Goal: Find specific page/section: Find specific page/section

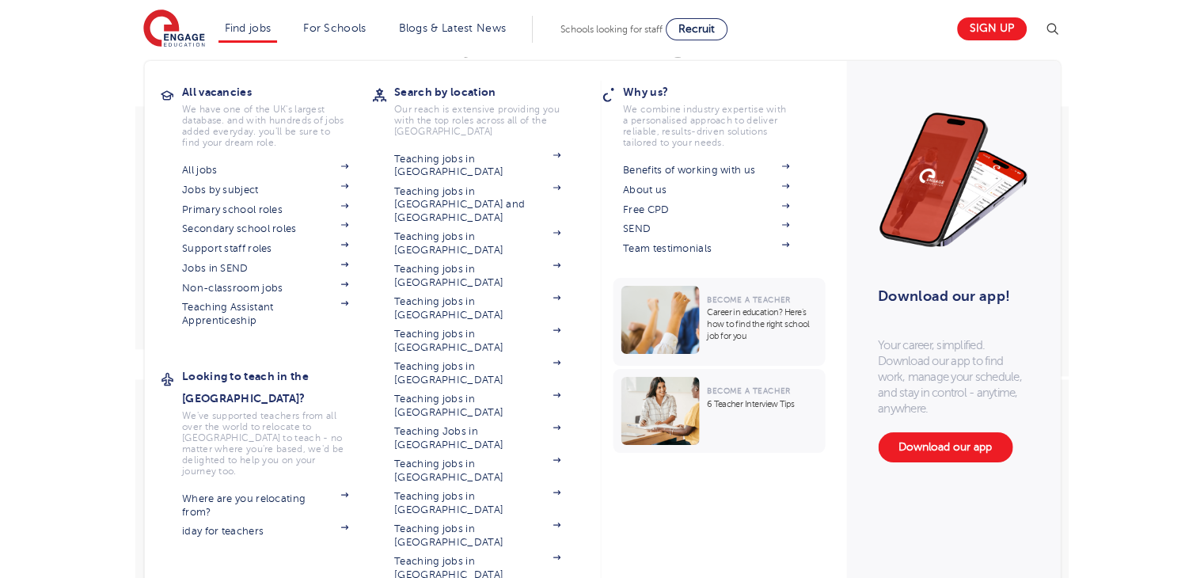
scroll to position [2016, 0]
click at [257, 251] on link "Support staff roles" at bounding box center [265, 248] width 166 height 13
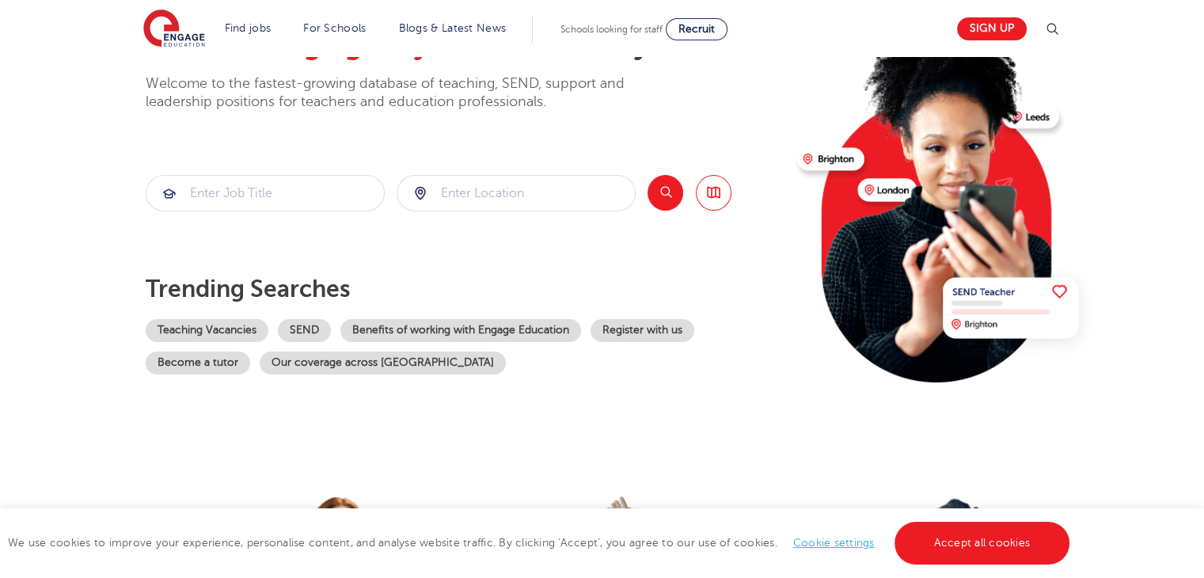
scroll to position [0, 0]
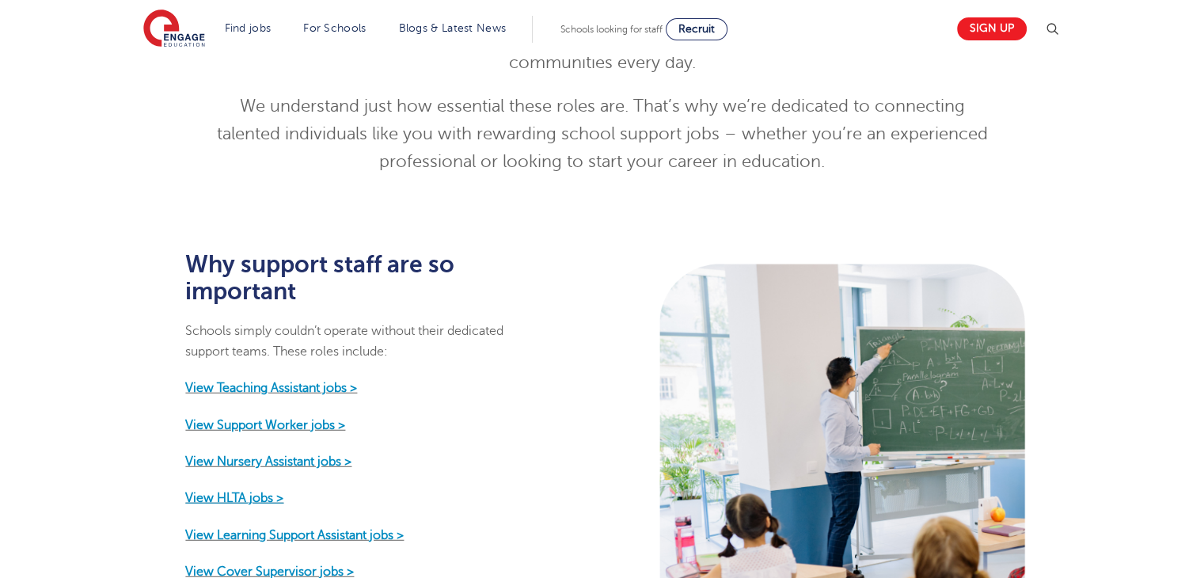
scroll to position [792, 0]
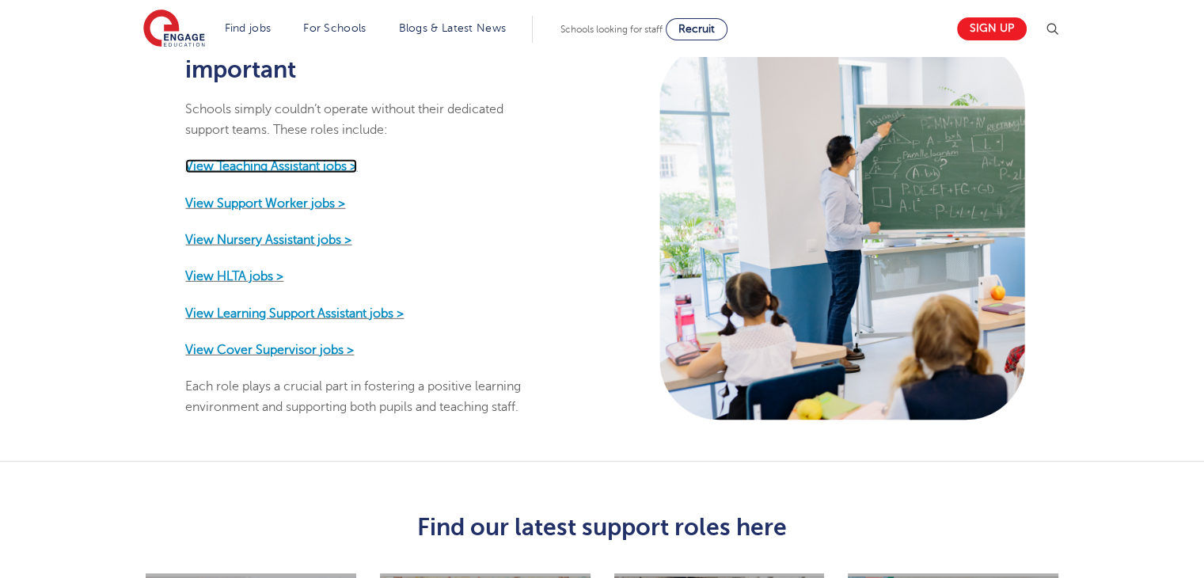
click at [250, 159] on strong "View Teaching Assistant jobs >" at bounding box center [271, 166] width 172 height 14
